Goal: Task Accomplishment & Management: Use online tool/utility

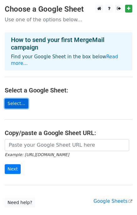
click at [11, 100] on link "Select..." at bounding box center [17, 104] width 24 height 10
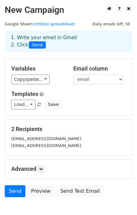
click at [77, 99] on div "Templates Load... No templates saved Save" at bounding box center [69, 100] width 124 height 19
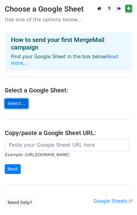
click at [21, 99] on link "Select..." at bounding box center [17, 104] width 24 height 10
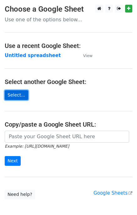
click at [17, 94] on link "Select..." at bounding box center [17, 95] width 24 height 10
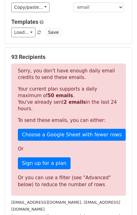
scroll to position [73, 0]
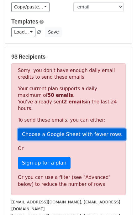
click at [58, 129] on link "Choose a Google Sheet with fewer rows" at bounding box center [72, 135] width 108 height 12
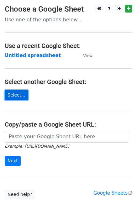
click at [14, 95] on link "Select..." at bounding box center [17, 95] width 24 height 10
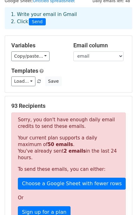
scroll to position [24, 0]
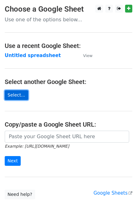
click at [18, 96] on link "Select..." at bounding box center [17, 95] width 24 height 10
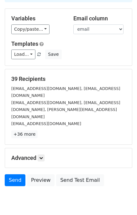
scroll to position [51, 0]
